Goal: Transaction & Acquisition: Purchase product/service

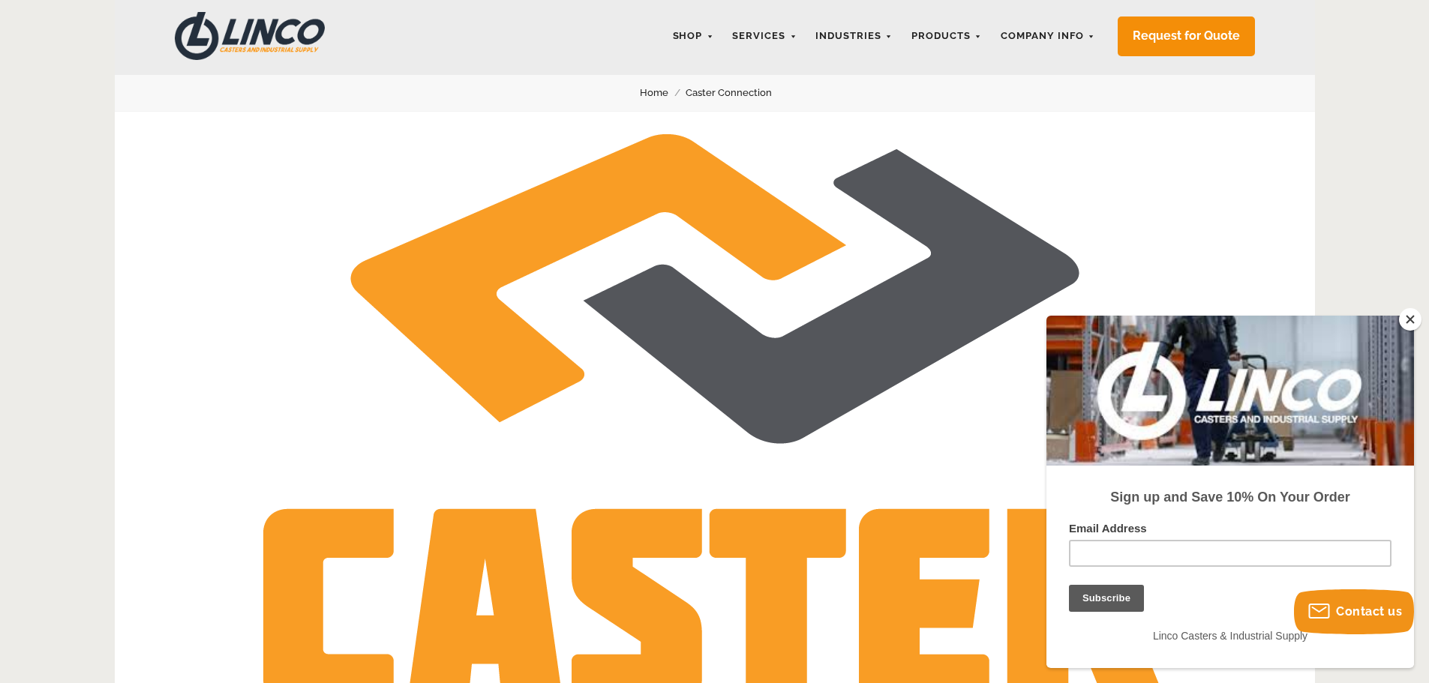
scroll to position [75, 0]
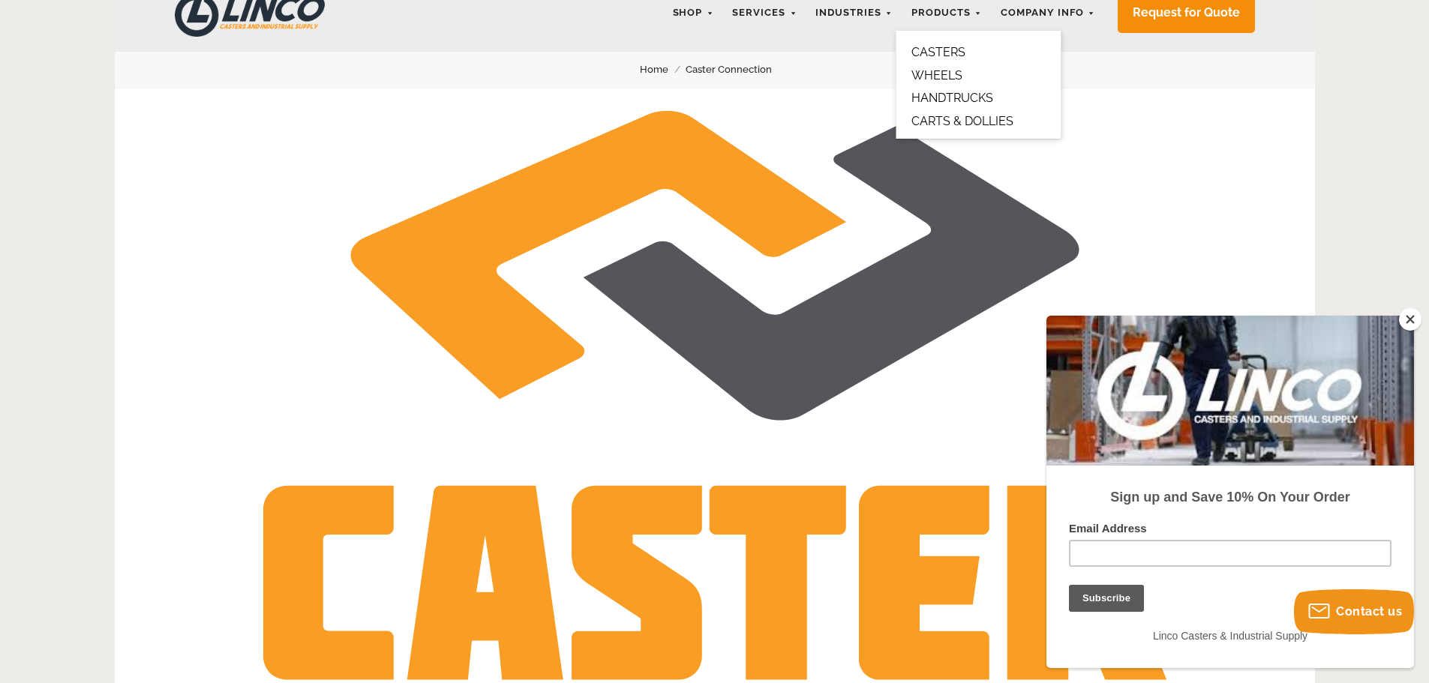
click at [956, 48] on link "CASTERS" at bounding box center [938, 52] width 54 height 14
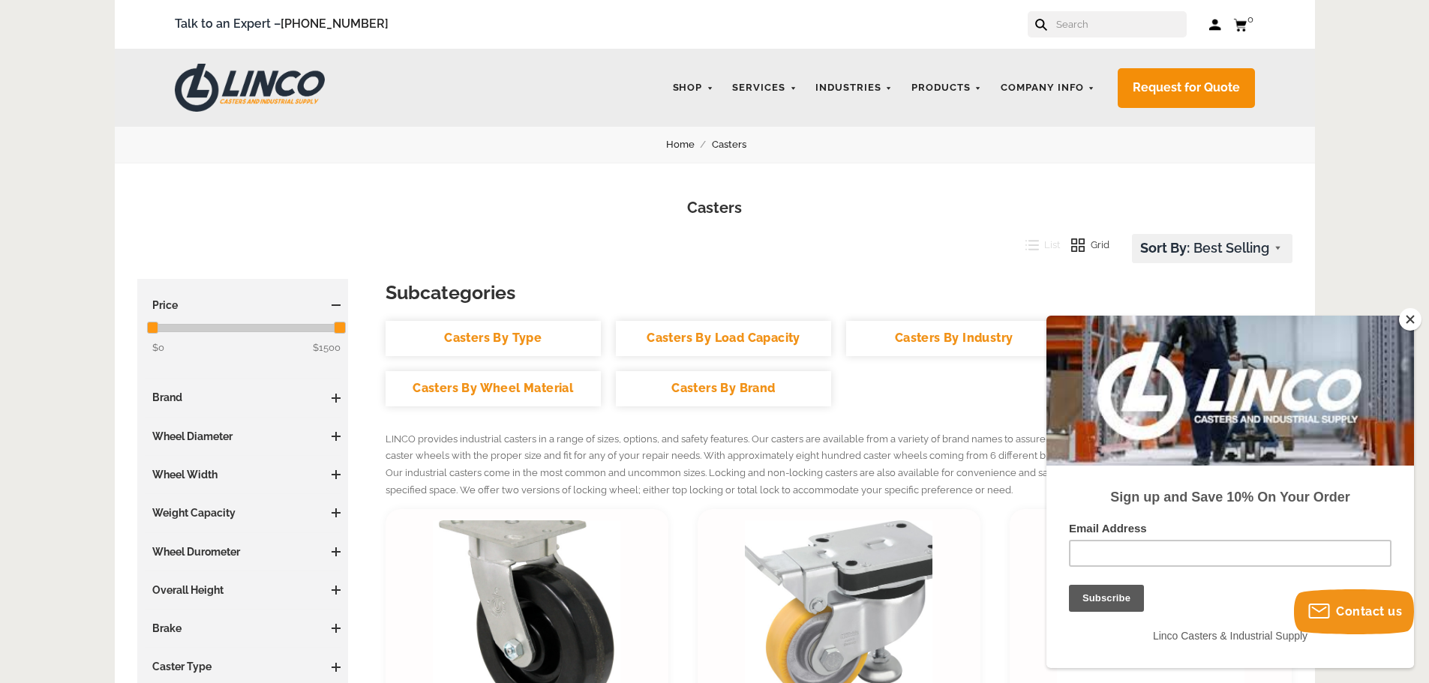
click at [1413, 320] on button "Close" at bounding box center [1410, 319] width 23 height 23
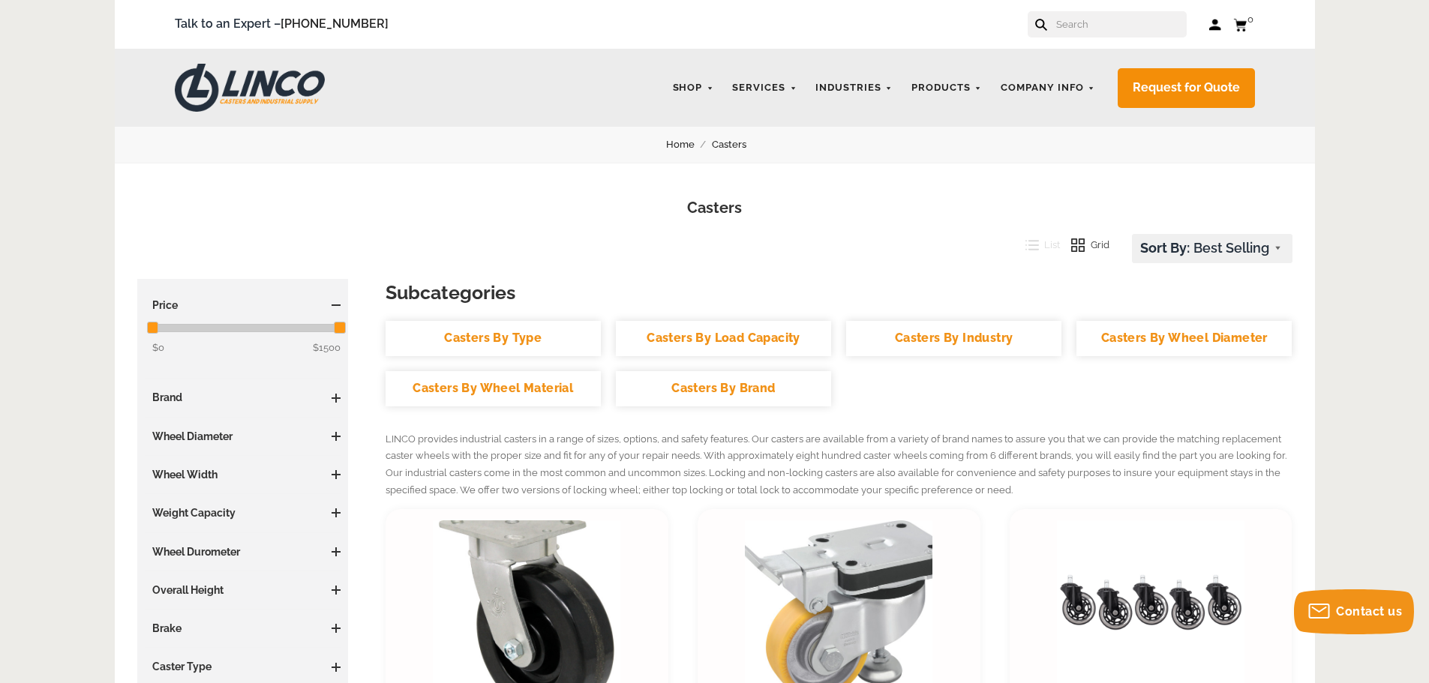
click at [685, 335] on link "Casters By Load Capacity" at bounding box center [723, 338] width 215 height 35
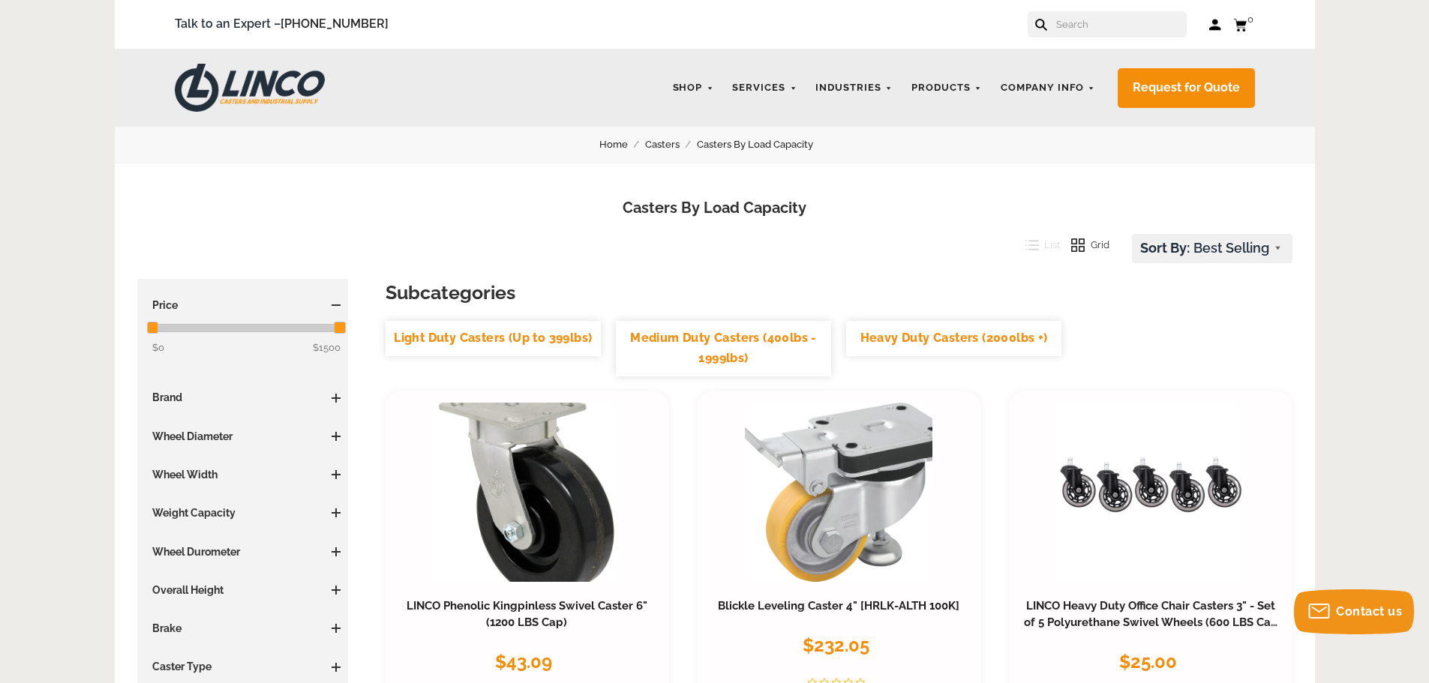
click at [929, 340] on link "Heavy Duty Casters (2000lbs +)" at bounding box center [953, 338] width 215 height 35
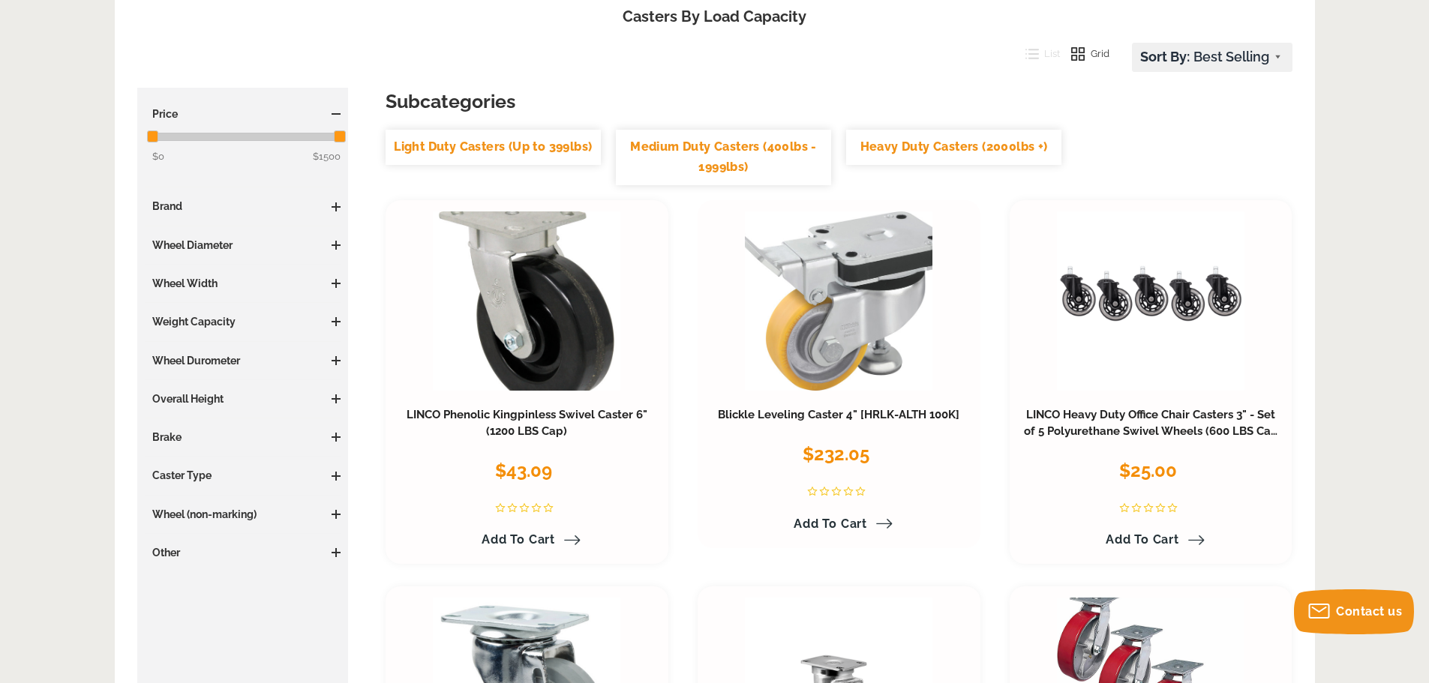
scroll to position [225, 0]
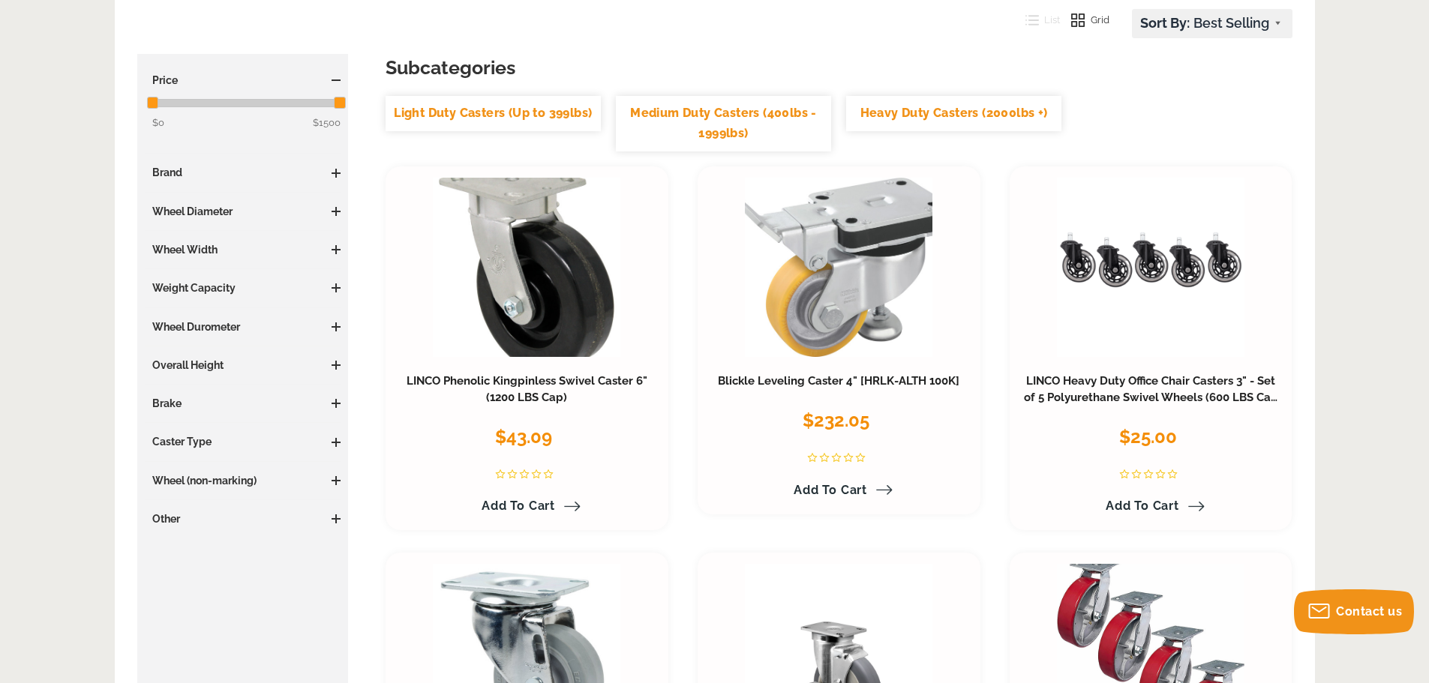
click at [728, 128] on link "Medium Duty Casters (400lbs - 1999lbs)" at bounding box center [723, 123] width 215 height 55
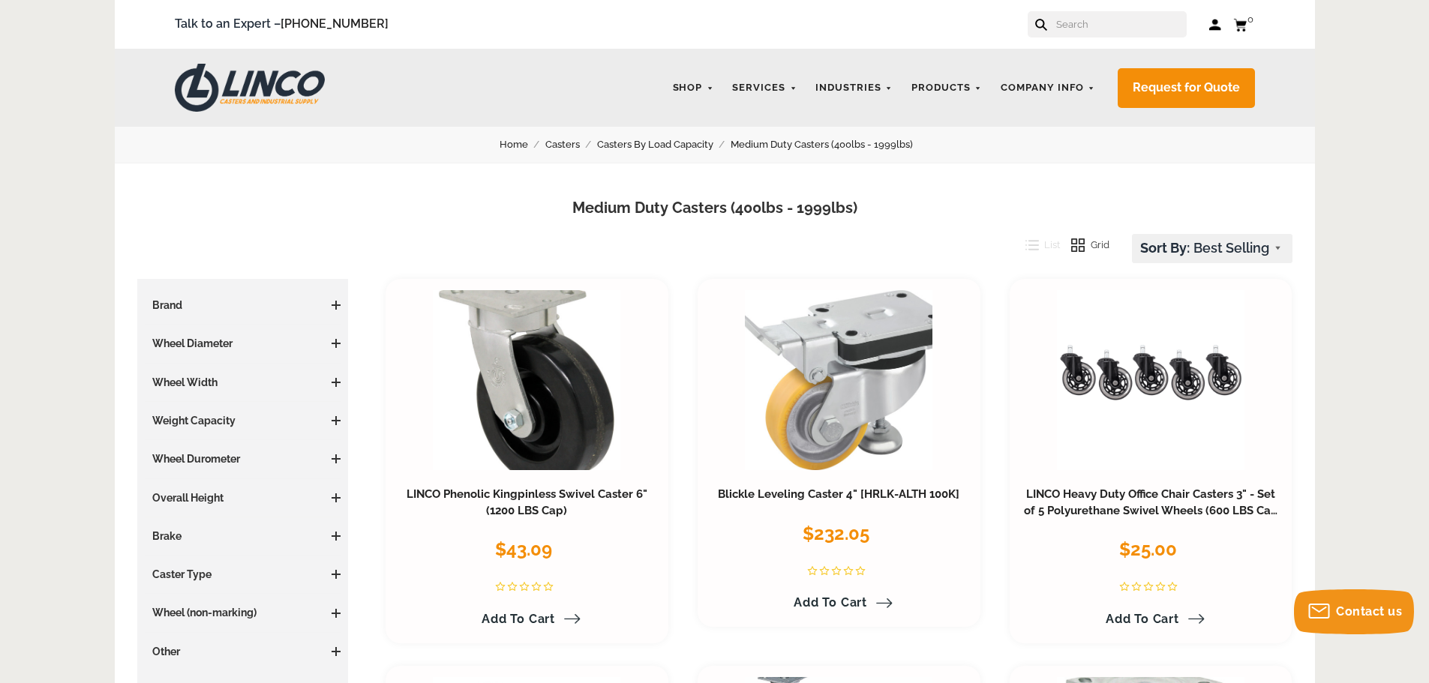
click at [331, 415] on h3 "Weight Capacity" at bounding box center [243, 420] width 197 height 15
click at [336, 422] on span at bounding box center [336, 420] width 2 height 9
click at [207, 566] on span "(7)" at bounding box center [206, 561] width 11 height 11
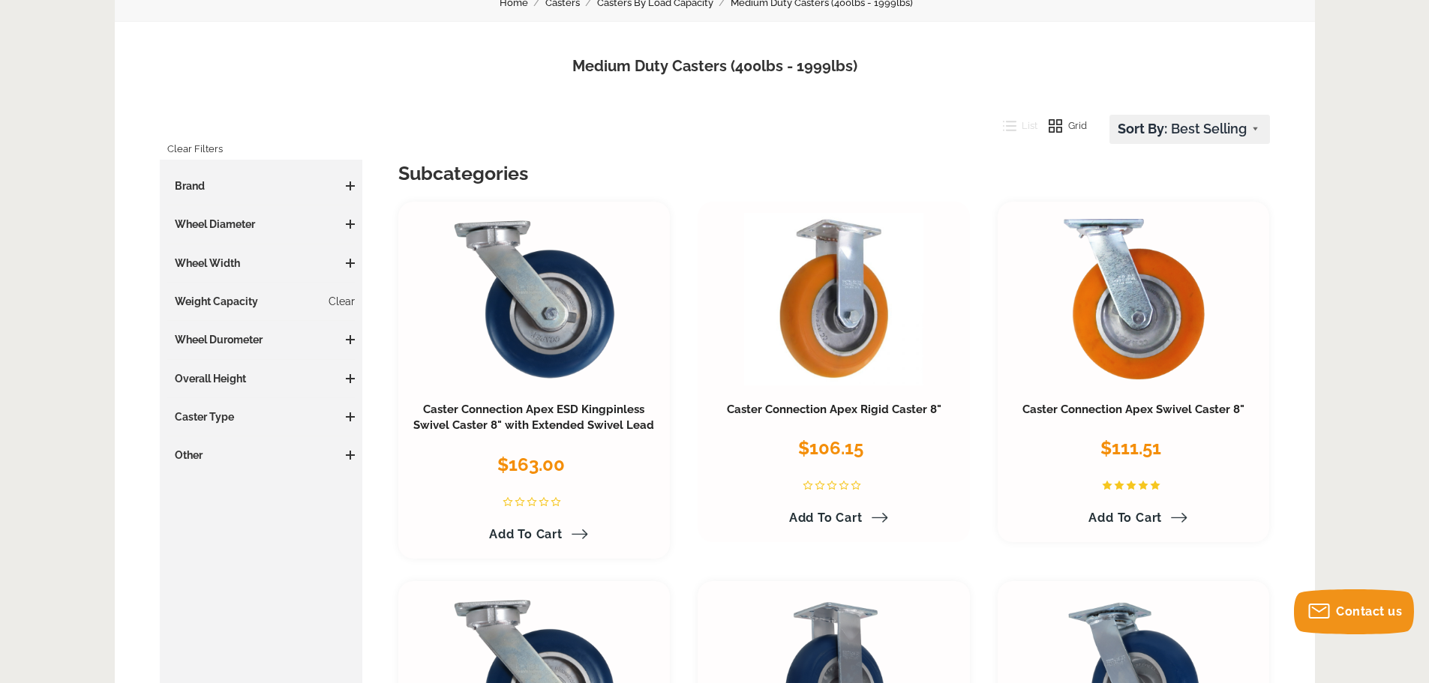
scroll to position [150, 0]
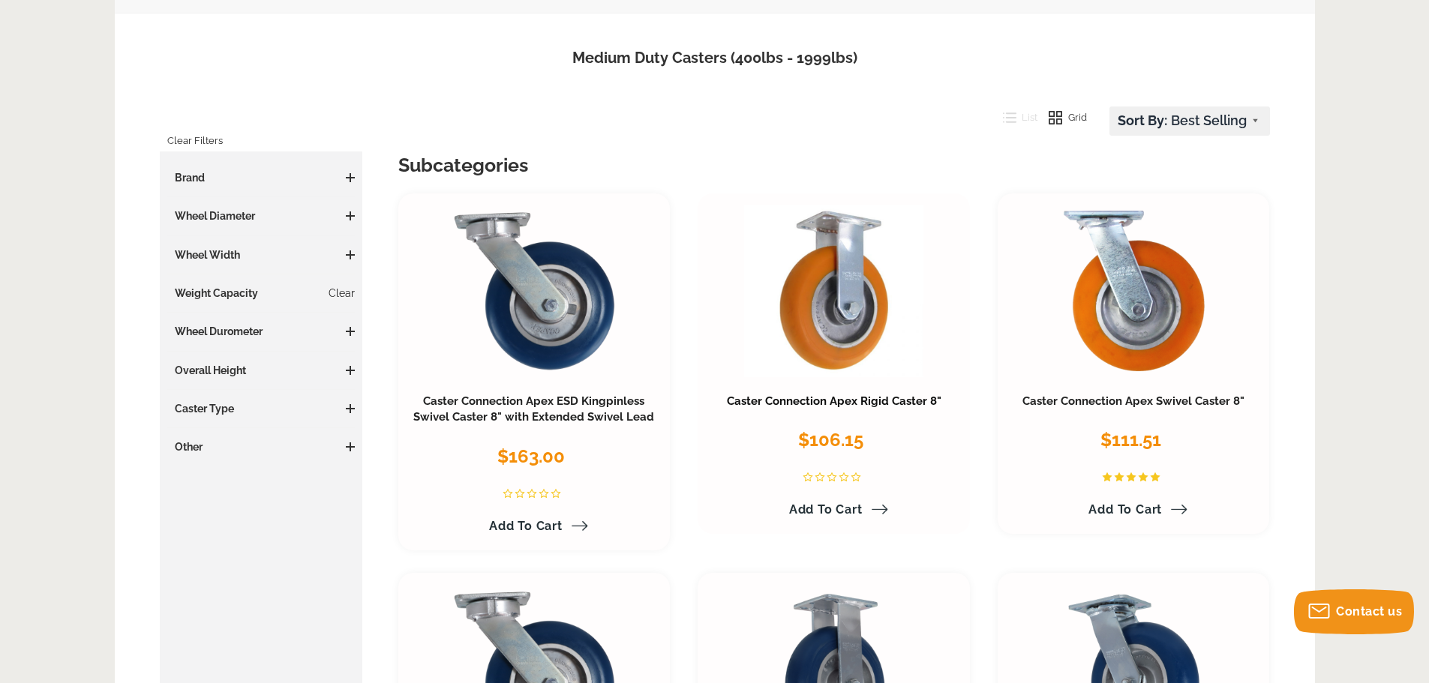
click at [841, 401] on link "Caster Connection Apex Rigid Caster 8"" at bounding box center [834, 402] width 215 height 14
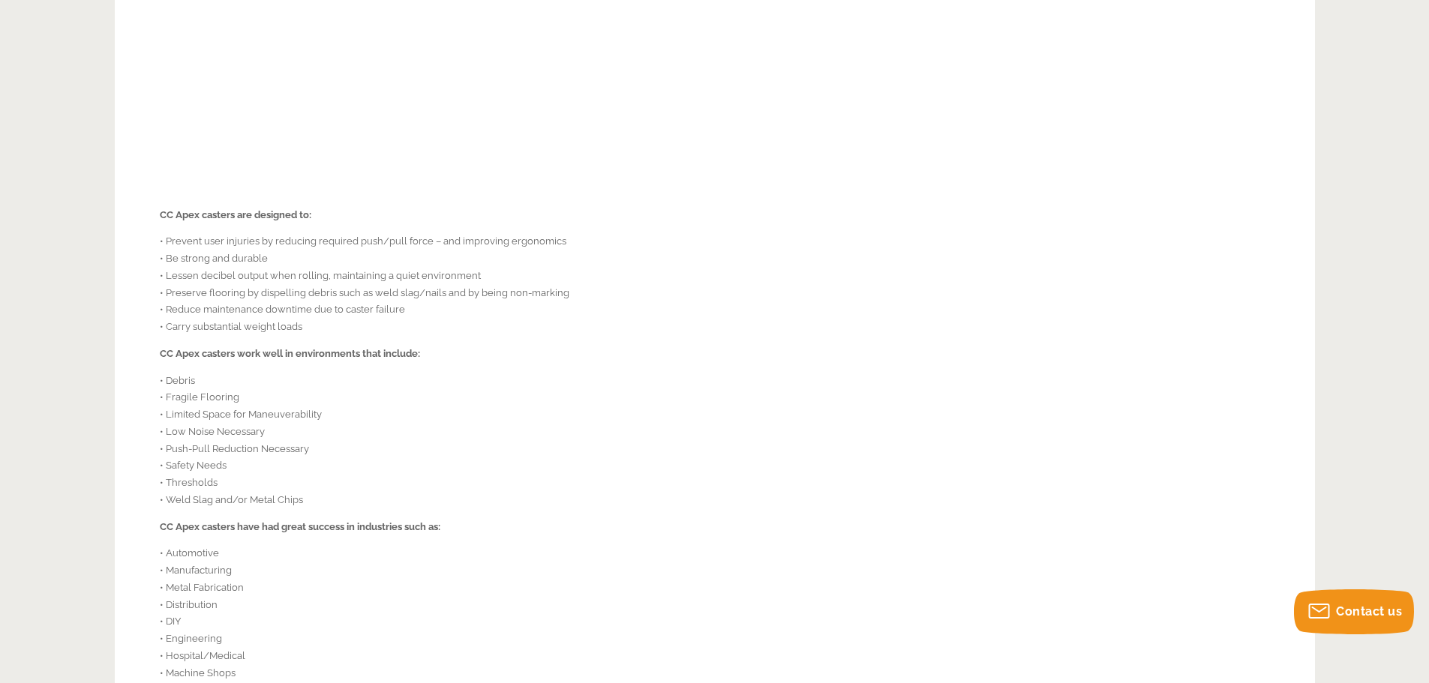
scroll to position [1050, 0]
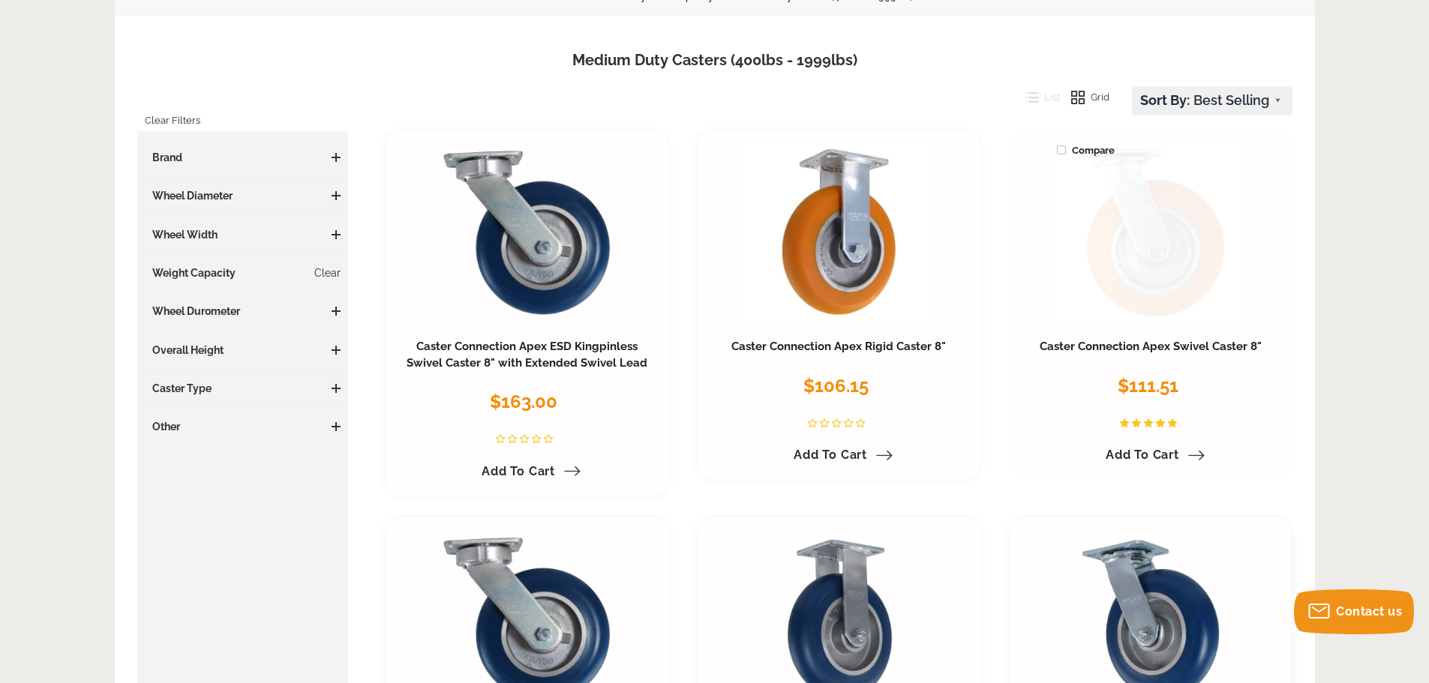
click at [1184, 200] on link at bounding box center [1151, 233] width 188 height 180
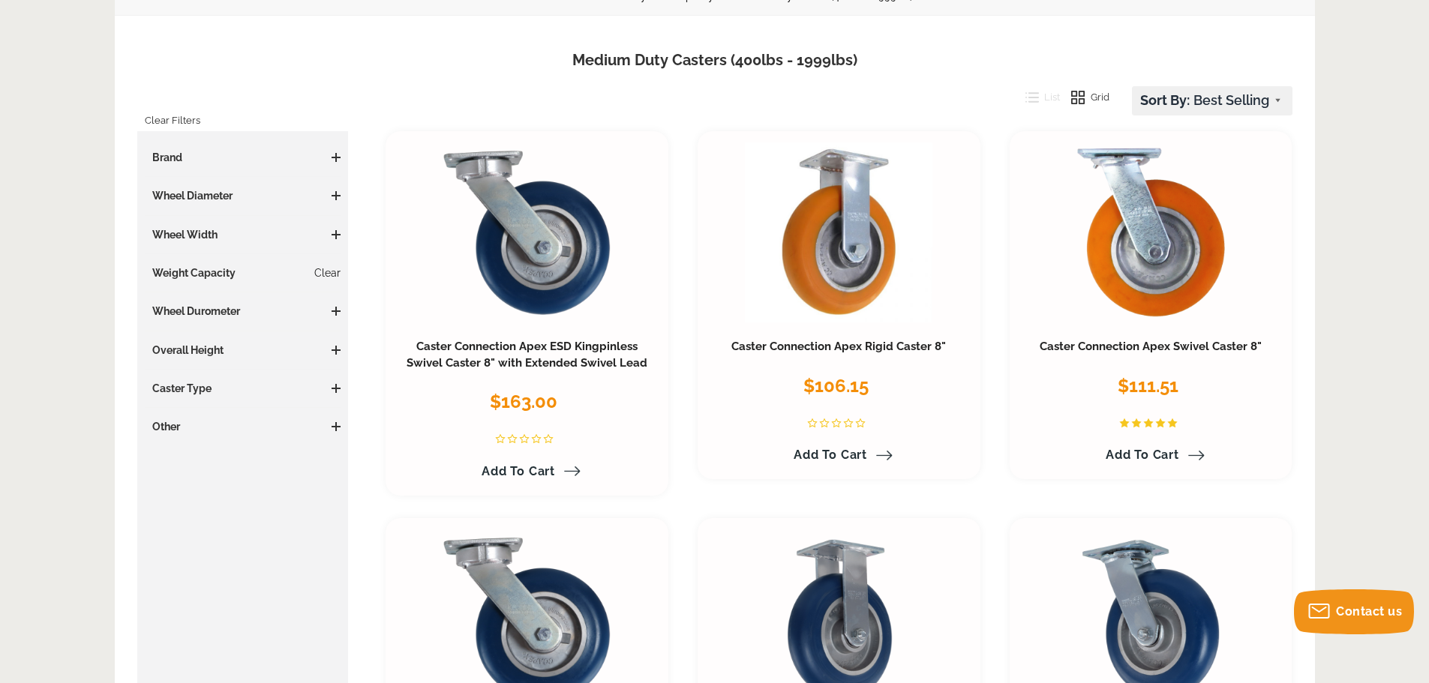
click at [335, 273] on link "Clear" at bounding box center [327, 273] width 26 height 15
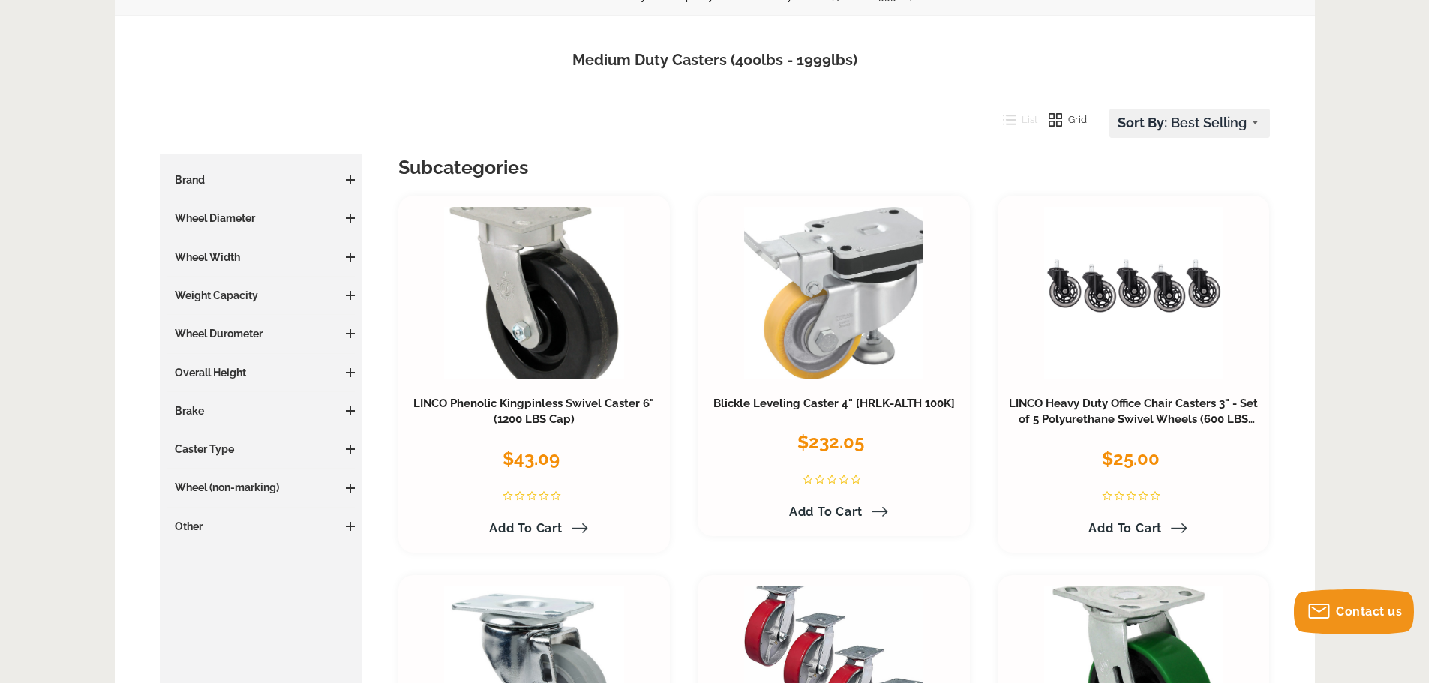
click at [347, 285] on div "Price $ $ Update Brand Blickle (24) Caster Connection (29) Darnell-Rose (2) Ham…" at bounding box center [261, 354] width 188 height 362
click at [347, 290] on h3 "Weight Capacity" at bounding box center [261, 295] width 188 height 15
click at [350, 293] on span at bounding box center [351, 295] width 2 height 9
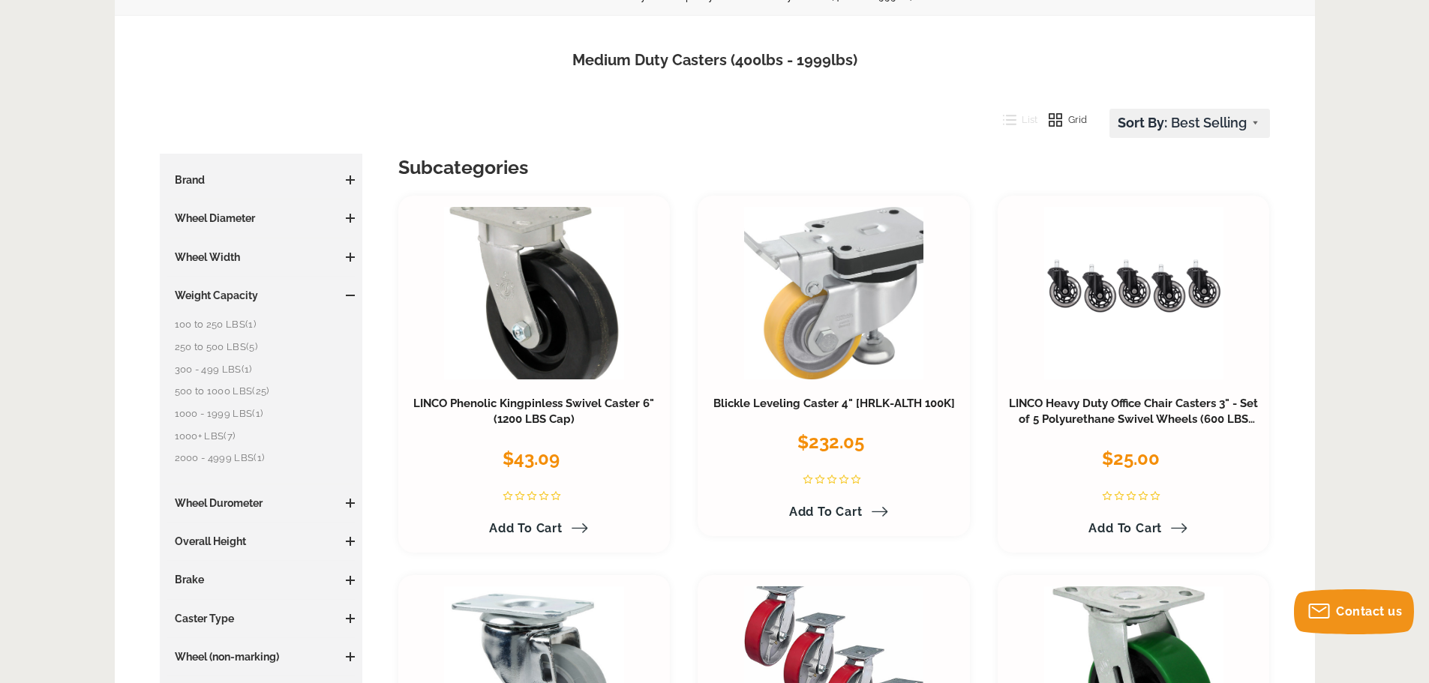
click at [230, 459] on link "2000 - 4999 LBS (1)" at bounding box center [265, 458] width 181 height 17
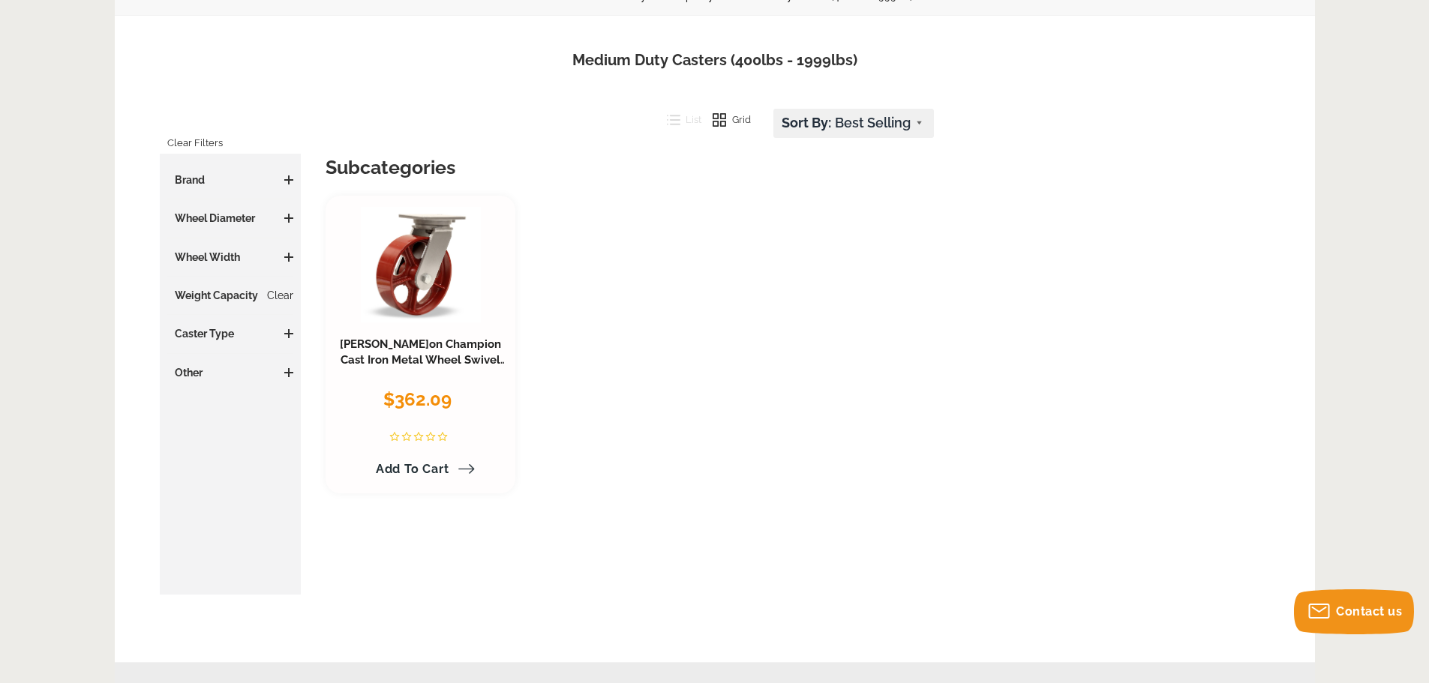
click at [273, 303] on link "Clear" at bounding box center [280, 295] width 26 height 15
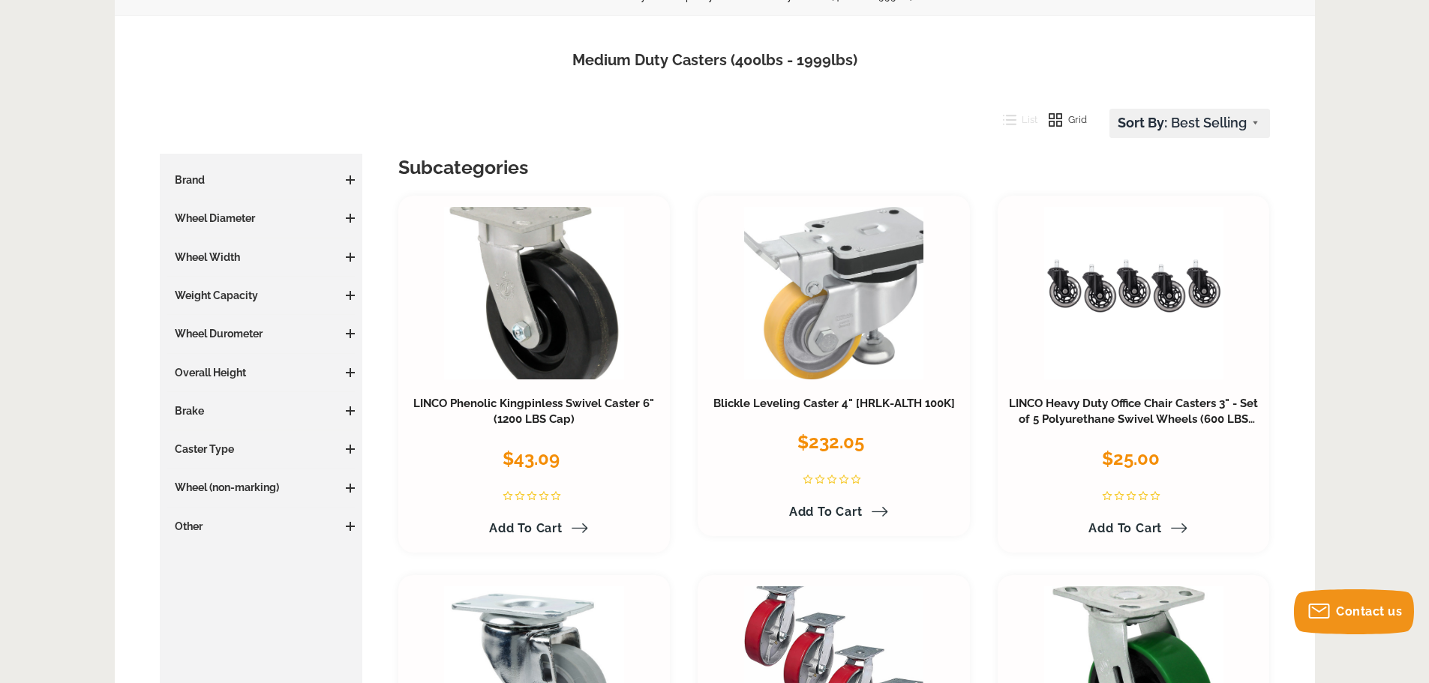
click at [352, 296] on span at bounding box center [350, 296] width 9 height 2
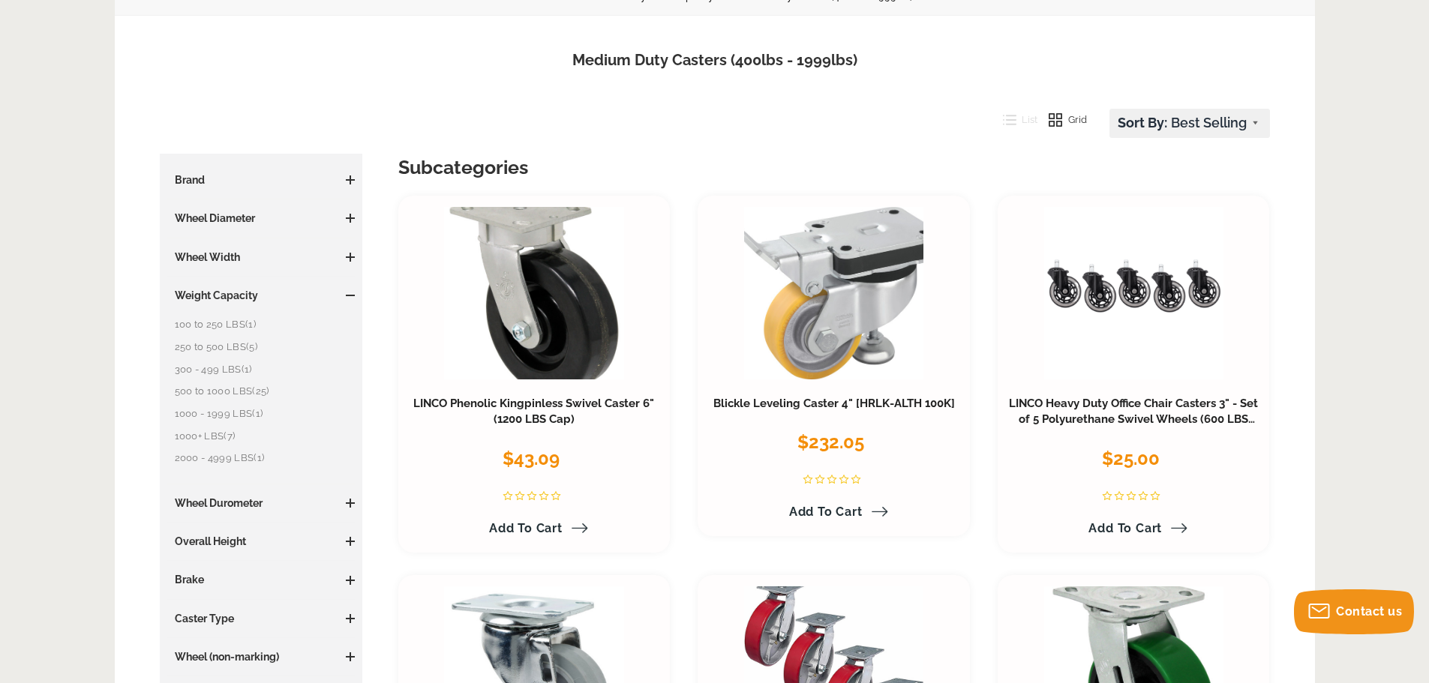
click at [220, 414] on link "1000 - 1999 LBS (1)" at bounding box center [265, 414] width 181 height 17
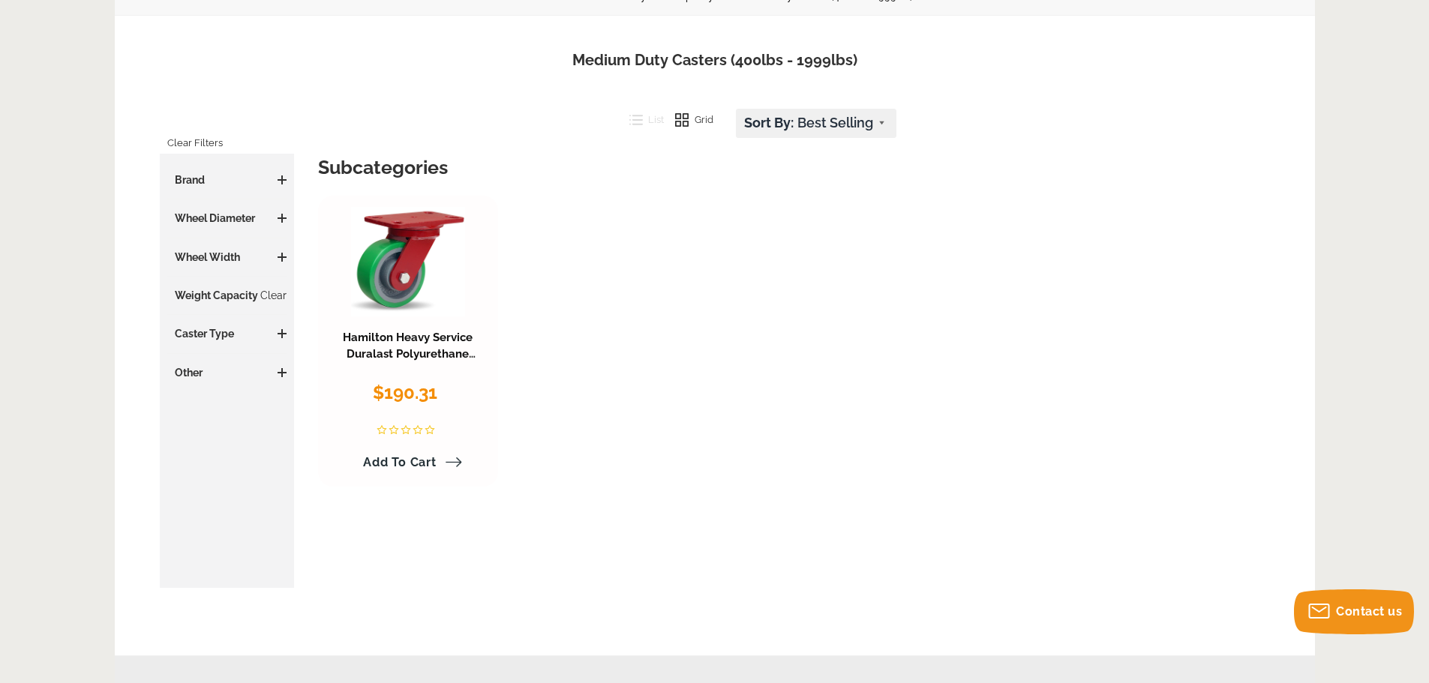
click at [404, 331] on link "Hamilton Heavy Service Duralast Polyurethane Swivel Caster 5" x 2" (1050 LBS Ca…" at bounding box center [408, 362] width 142 height 62
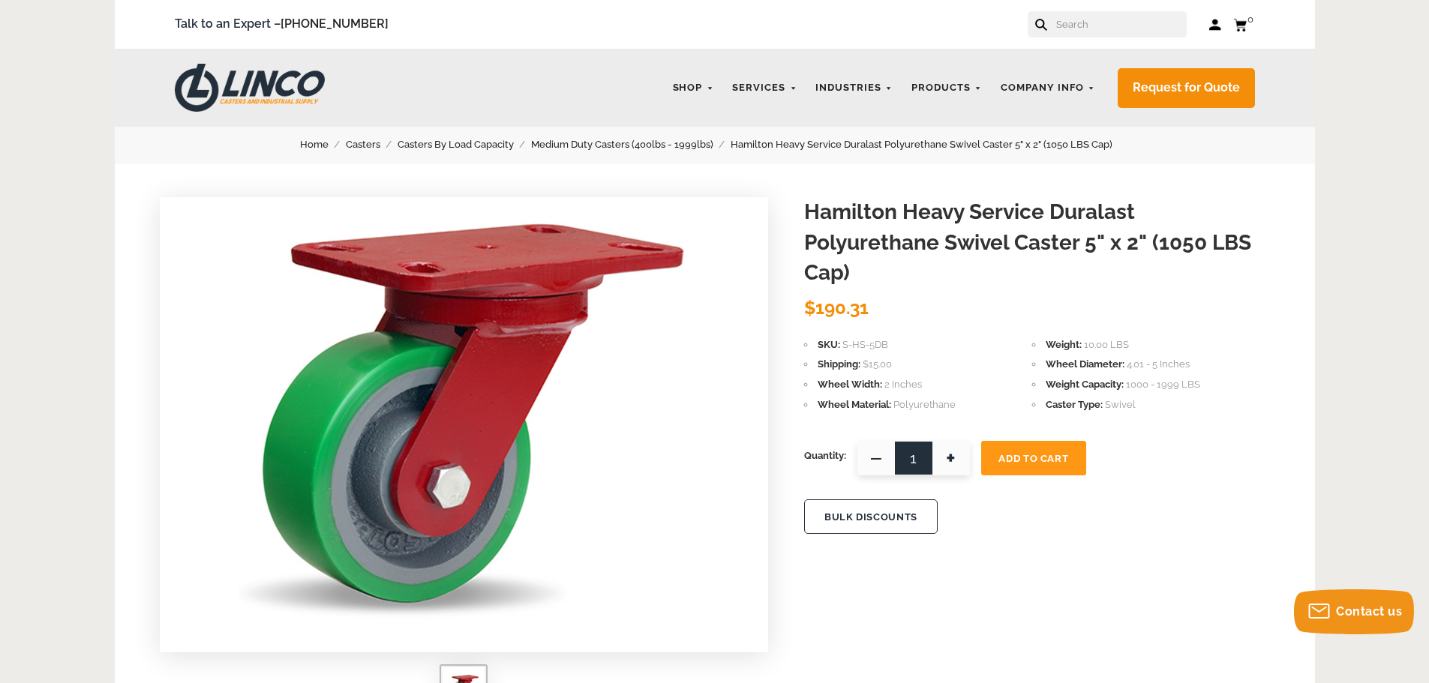
click at [467, 146] on link "Casters By Load Capacity" at bounding box center [465, 145] width 134 height 17
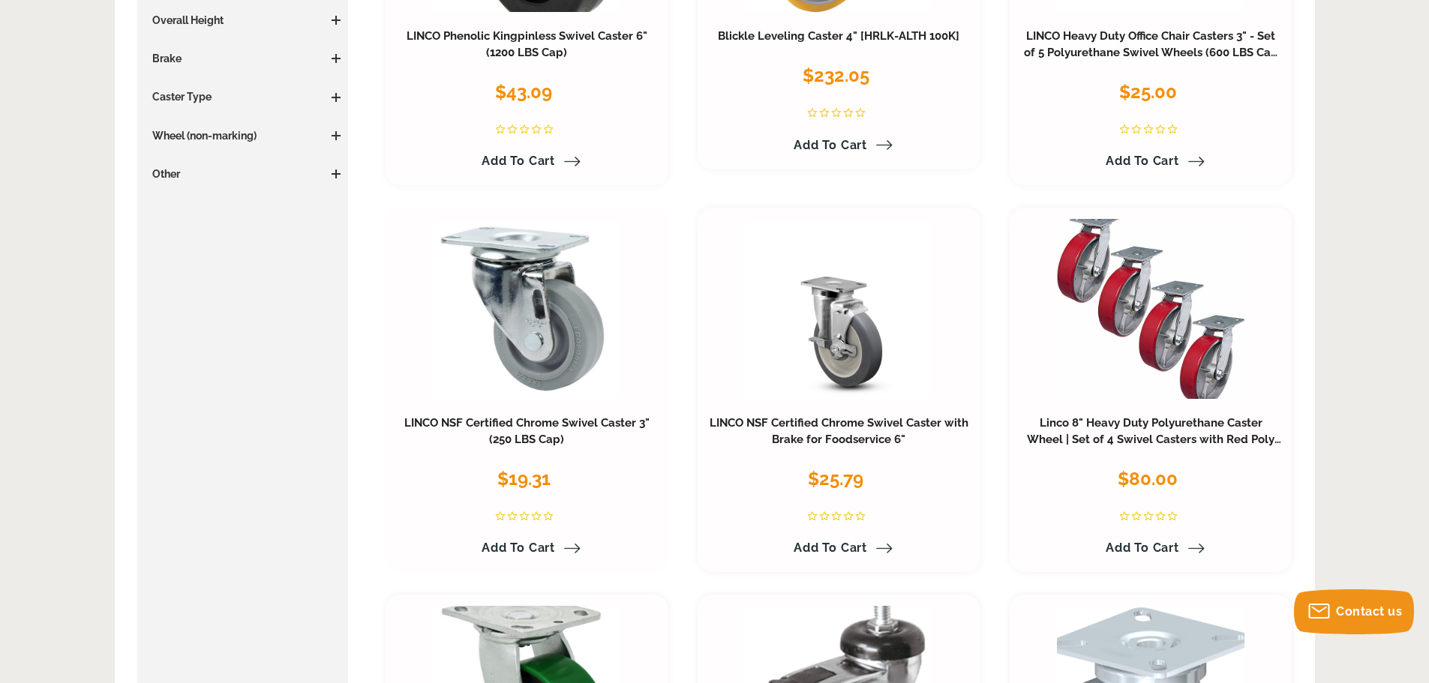
scroll to position [525, 0]
